Goal: Find specific page/section: Find specific page/section

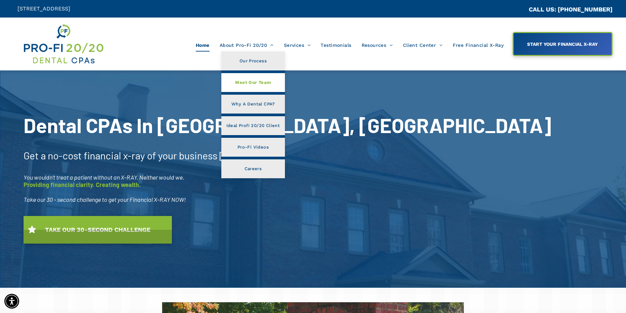
click at [244, 84] on span "Meet Our Team" at bounding box center [253, 82] width 36 height 9
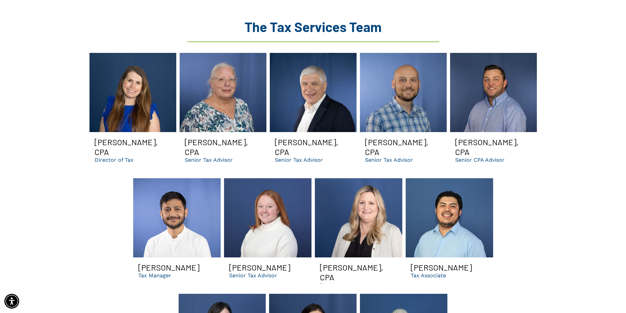
scroll to position [869, 0]
drag, startPoint x: 226, startPoint y: 256, endPoint x: 291, endPoint y: 257, distance: 65.0
click at [291, 257] on span "[PERSON_NAME] Senior Tax Advisor Button" at bounding box center [267, 270] width 87 height 26
